Goal: Transaction & Acquisition: Purchase product/service

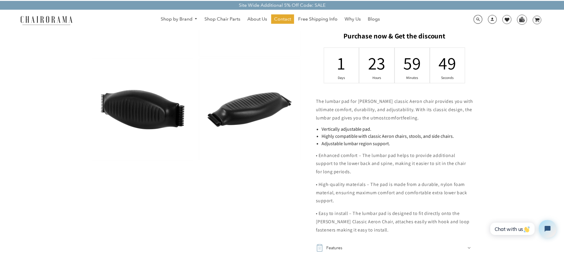
scroll to position [266, 0]
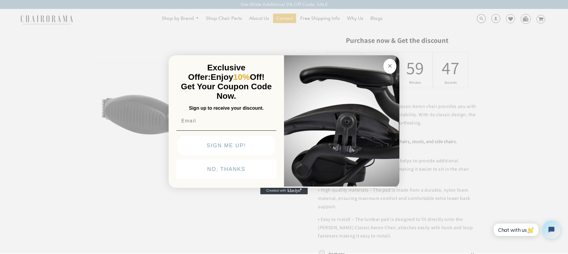
click at [279, 63] on icon "Close dialog" at bounding box center [389, 65] width 7 height 7
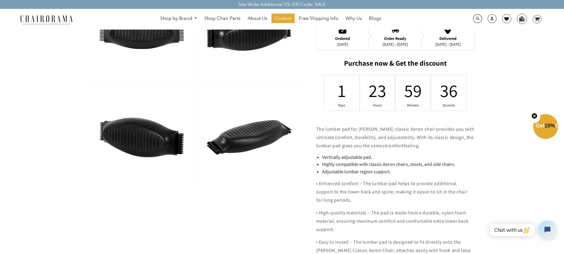
scroll to position [128, 0]
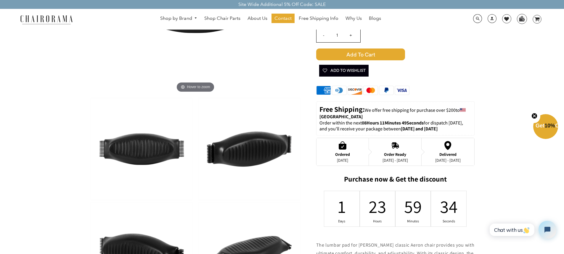
click at [182, 146] on img at bounding box center [141, 149] width 101 height 102
click at [225, 146] on img at bounding box center [248, 149] width 101 height 102
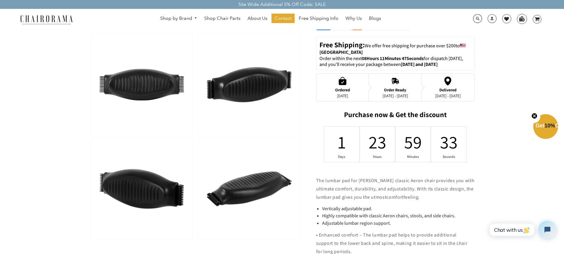
scroll to position [275, 0]
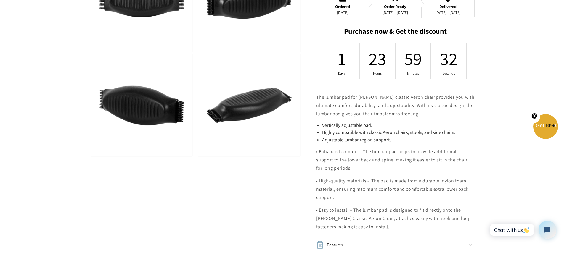
click at [158, 117] on img at bounding box center [141, 105] width 101 height 102
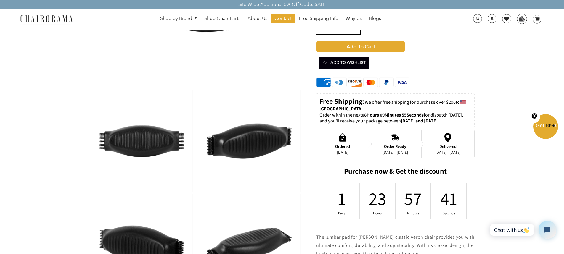
scroll to position [0, 0]
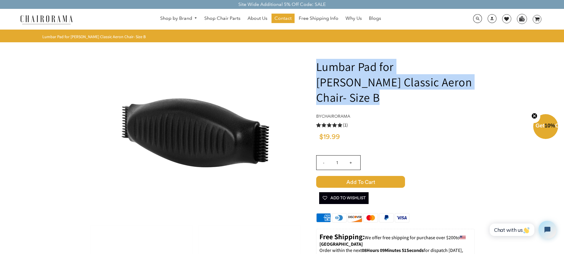
drag, startPoint x: 451, startPoint y: 85, endPoint x: 313, endPoint y: 70, distance: 138.4
copy h1 "Lumbar Pad for [PERSON_NAME] Classic Aeron Chair- Size B"
